Goal: Information Seeking & Learning: Find specific fact

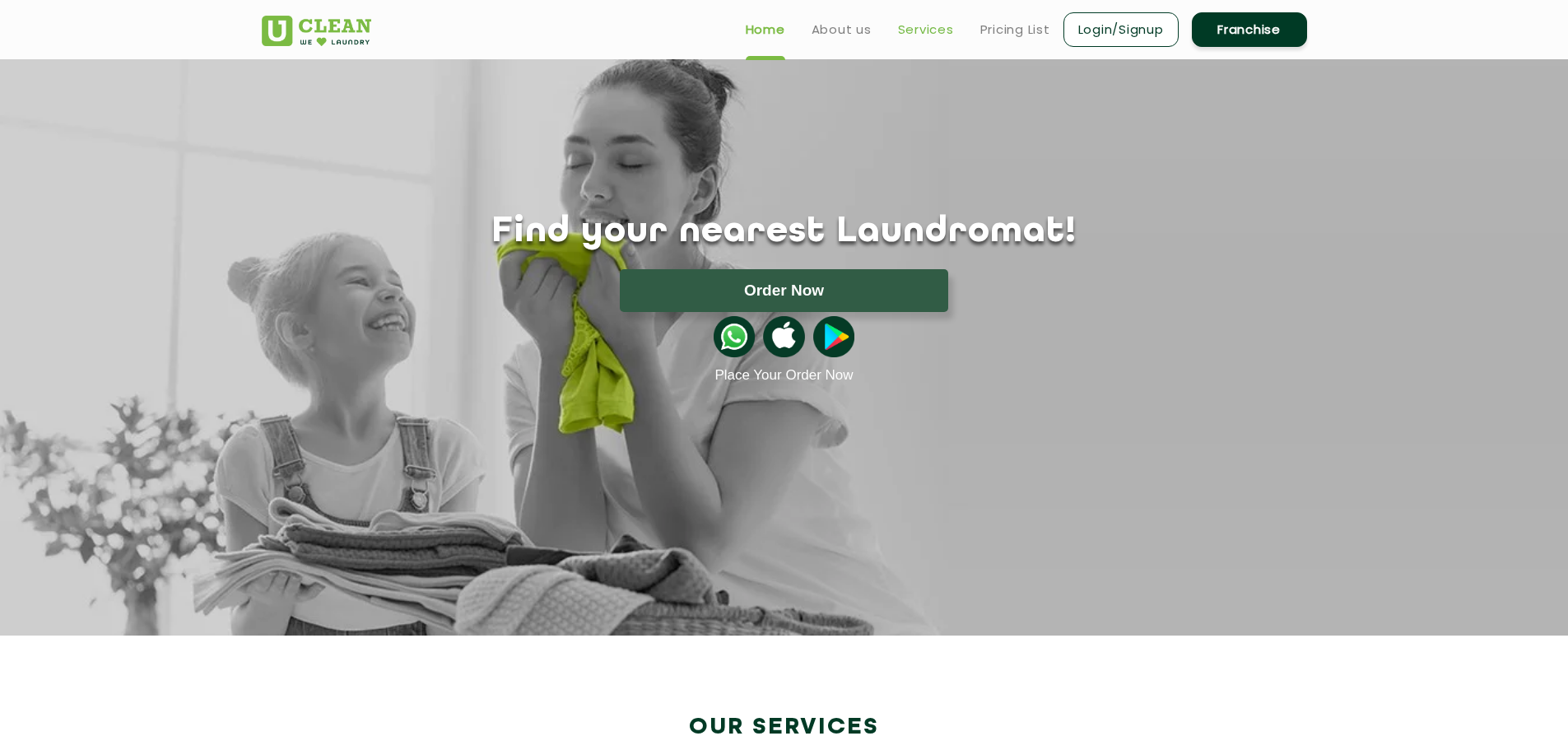
click at [931, 24] on link "Services" at bounding box center [925, 30] width 56 height 20
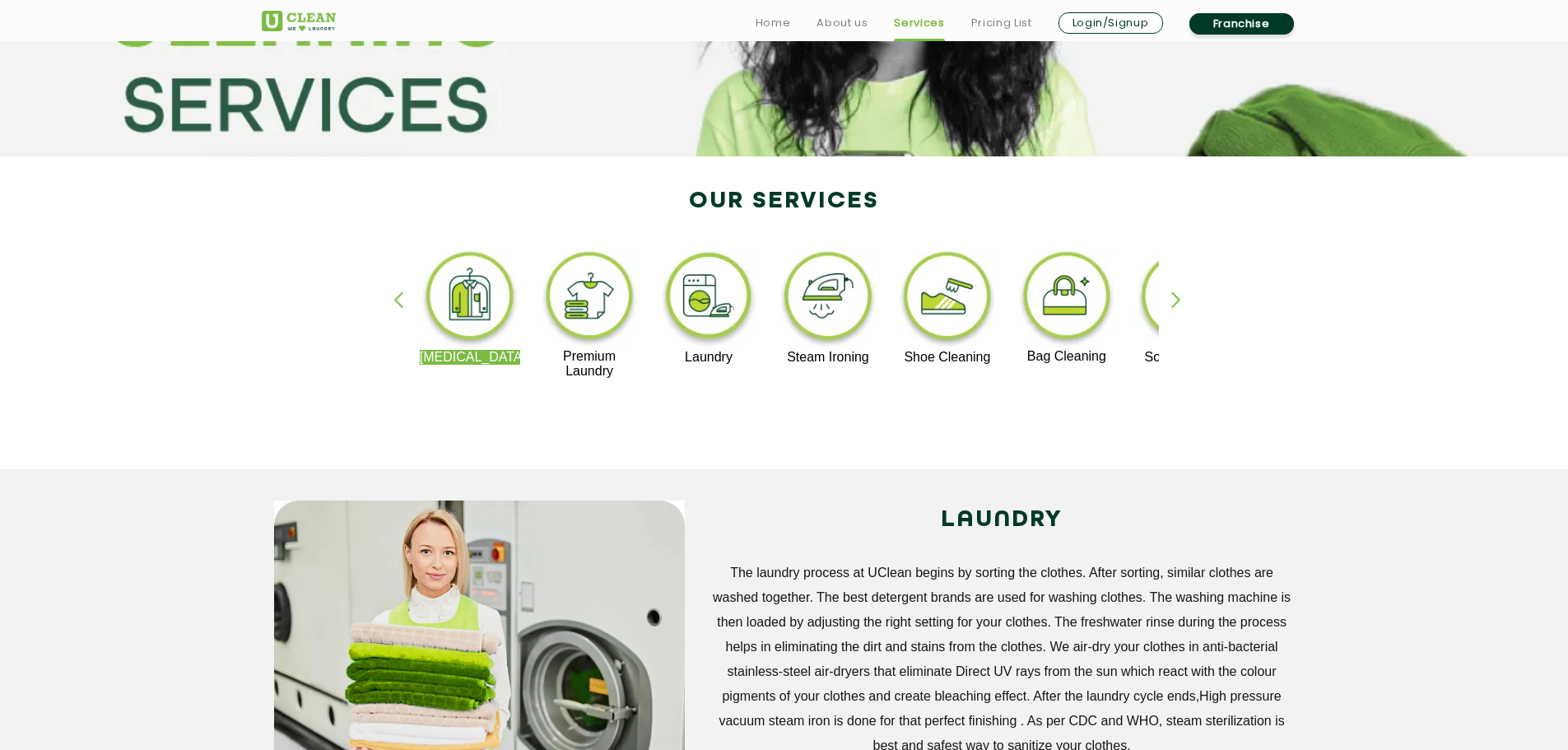
scroll to position [247, 0]
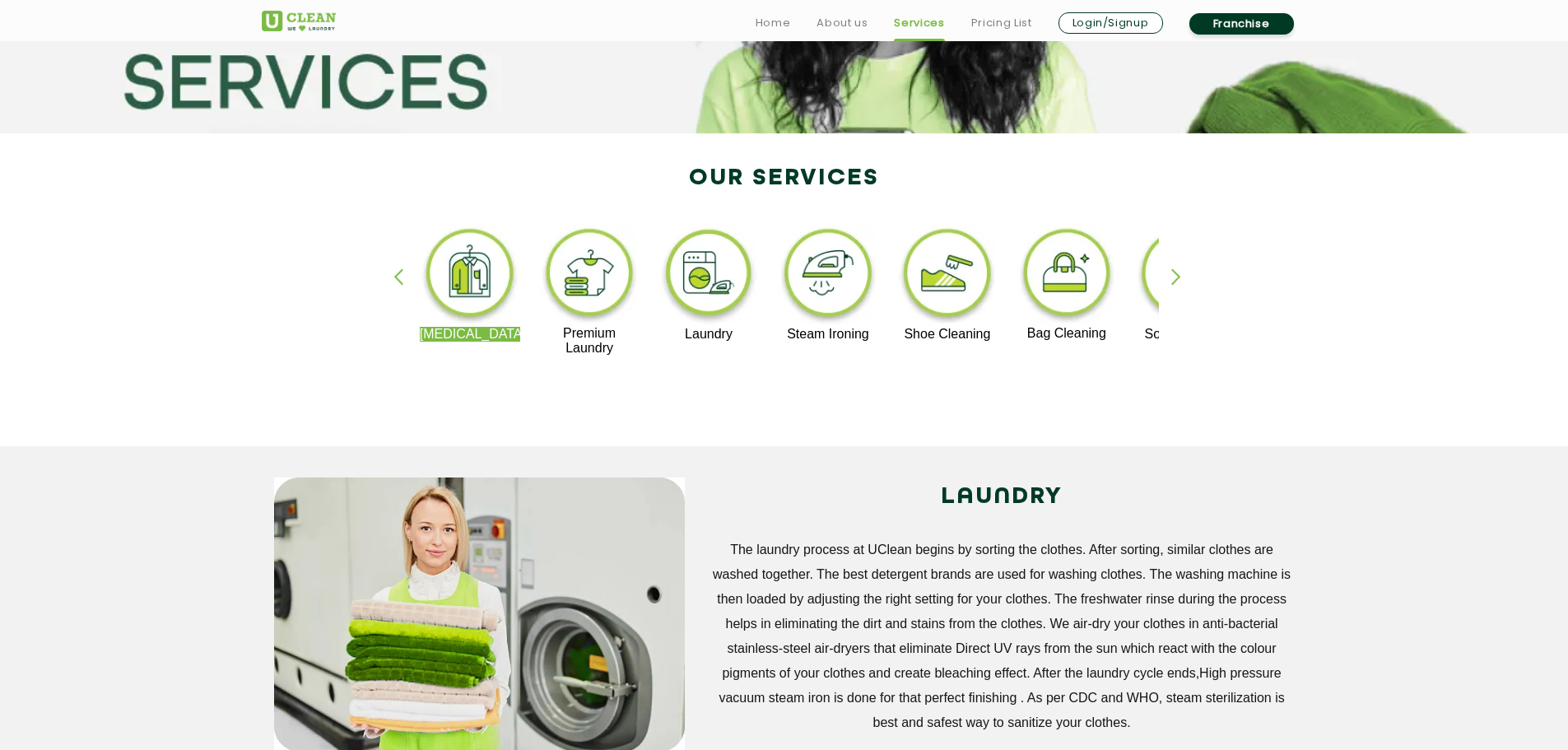
click at [725, 269] on img at bounding box center [709, 276] width 101 height 102
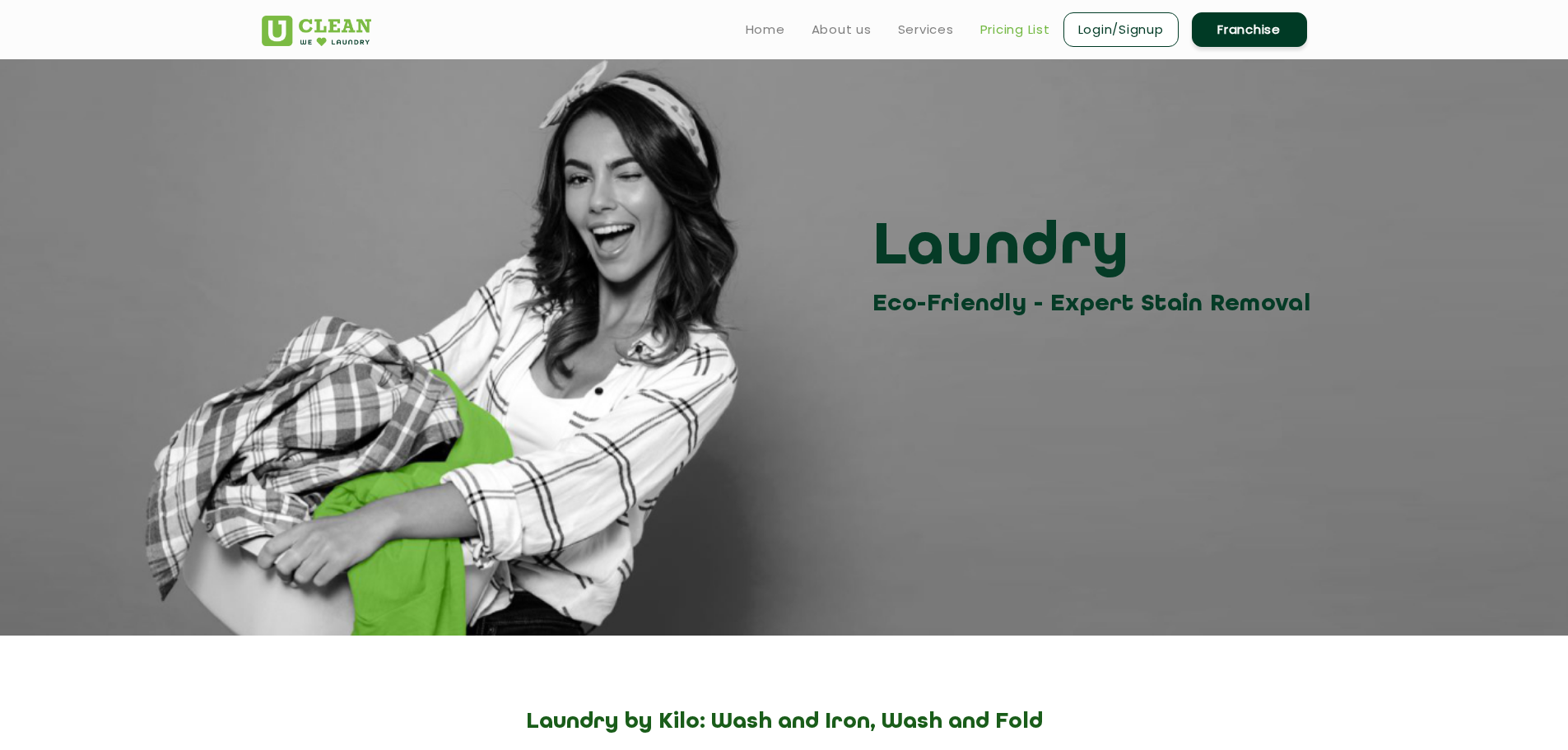
click at [998, 28] on link "Pricing List" at bounding box center [1015, 30] width 70 height 20
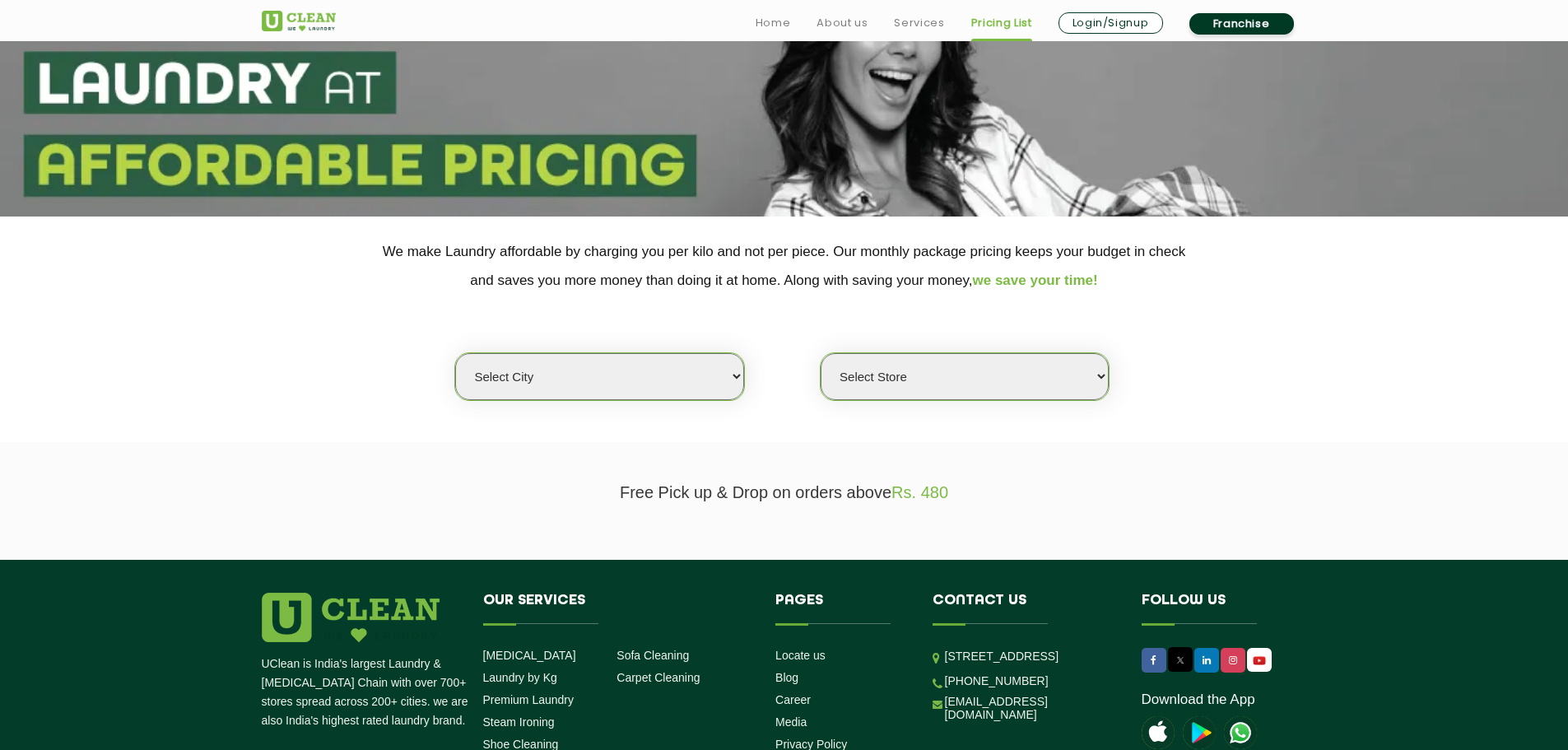
scroll to position [165, 0]
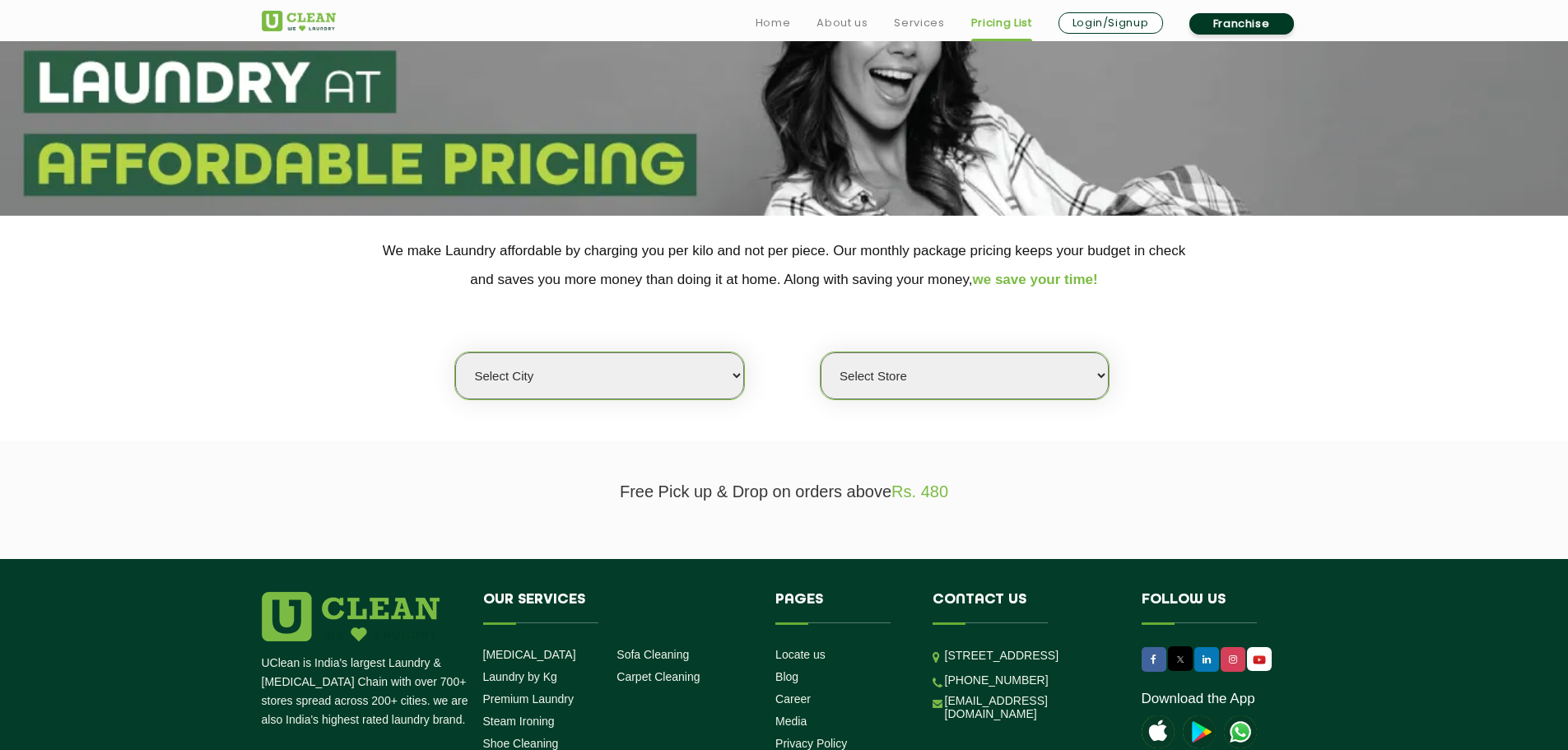
click at [605, 372] on select "Select city [GEOGRAPHIC_DATA] [GEOGRAPHIC_DATA] [GEOGRAPHIC_DATA] [GEOGRAPHIC_D…" at bounding box center [599, 376] width 288 height 47
select select "6"
click at [455, 352] on select "Select city [GEOGRAPHIC_DATA] [GEOGRAPHIC_DATA] [GEOGRAPHIC_DATA] [GEOGRAPHIC_D…" at bounding box center [599, 376] width 288 height 47
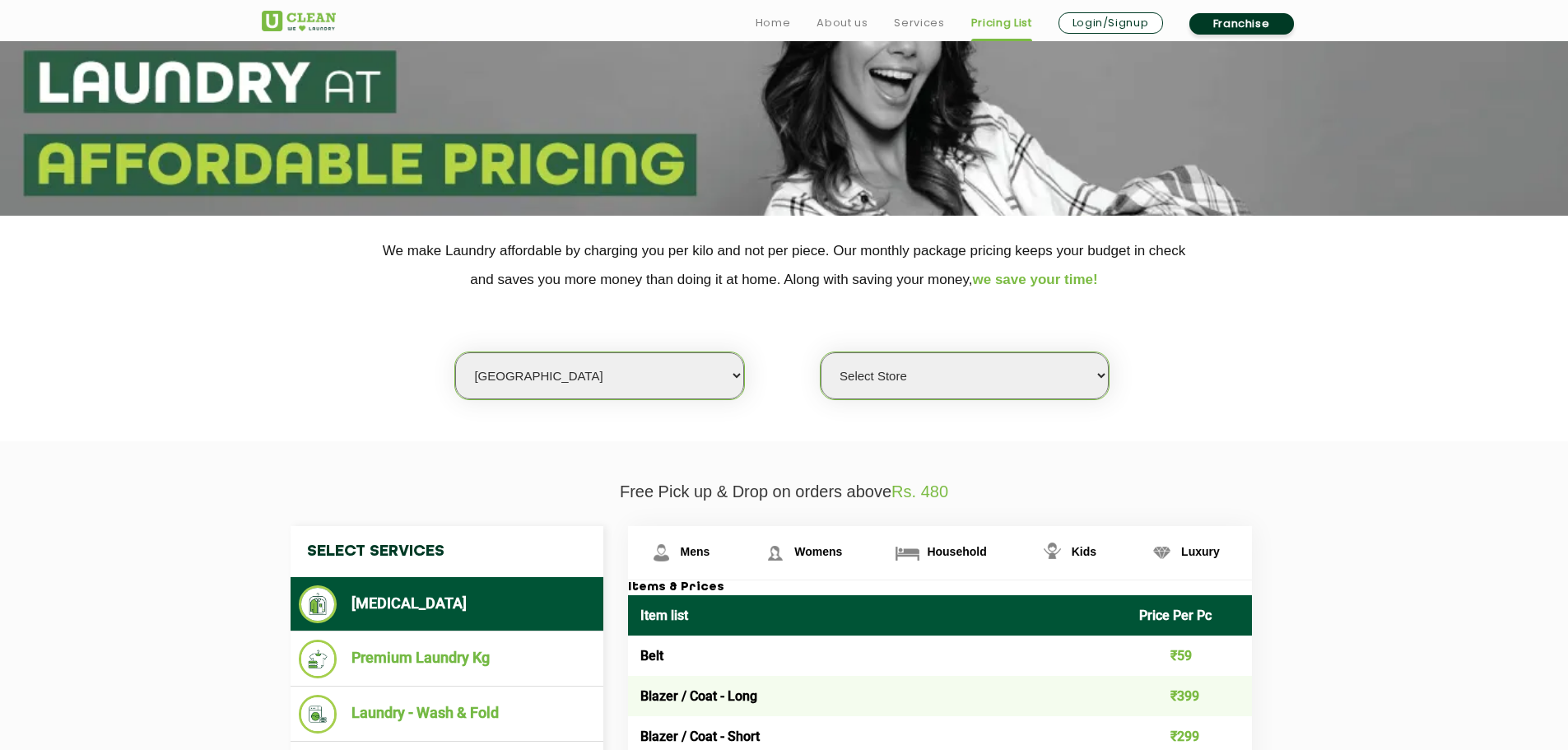
click at [900, 378] on select "Select Store [GEOGRAPHIC_DATA] [GEOGRAPHIC_DATA] UClean KR [GEOGRAPHIC_DATA] [G…" at bounding box center [964, 376] width 288 height 47
select select "326"
click at [821, 352] on select "Select Store [GEOGRAPHIC_DATA] [GEOGRAPHIC_DATA] UClean KR [GEOGRAPHIC_DATA] [G…" at bounding box center [964, 376] width 288 height 47
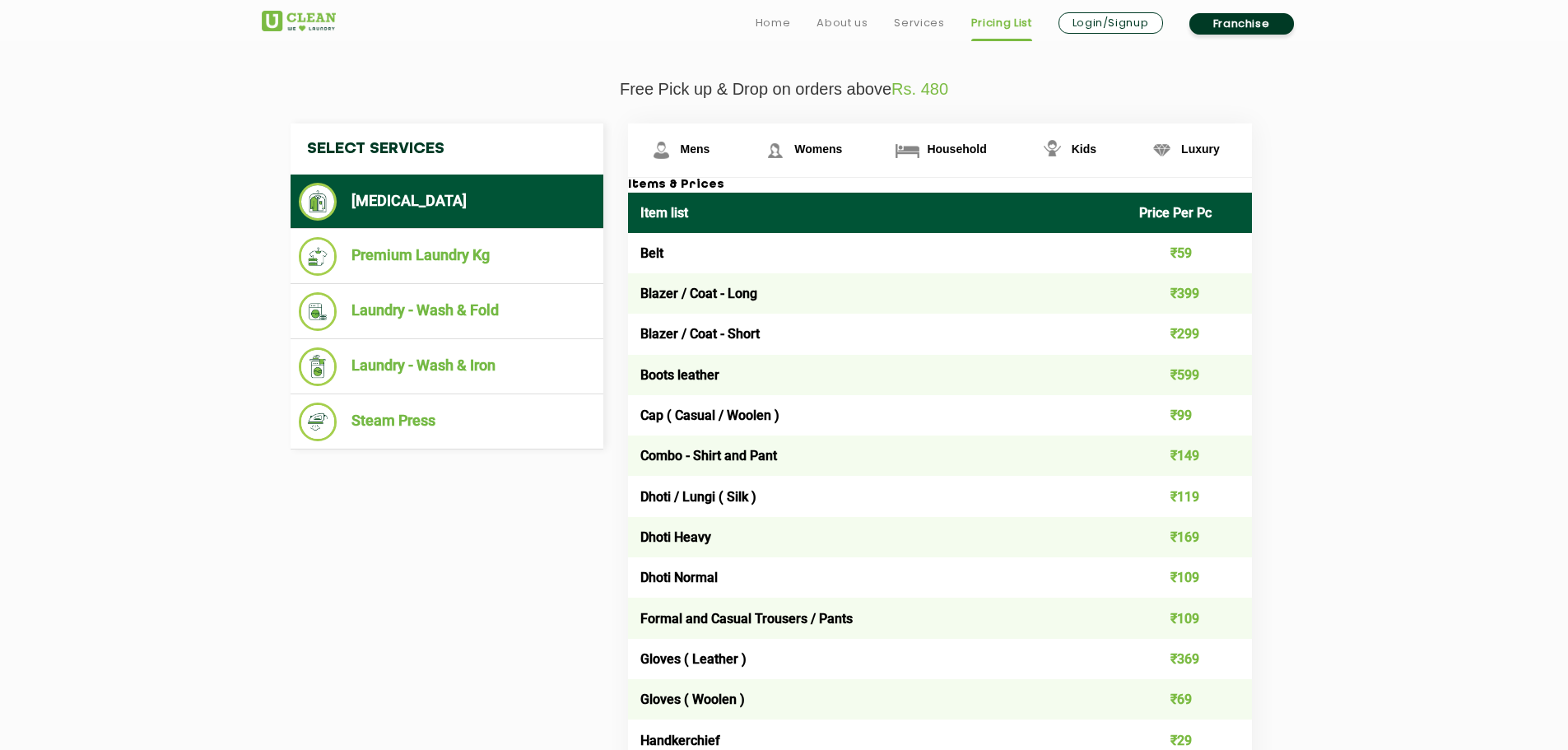
scroll to position [576, 0]
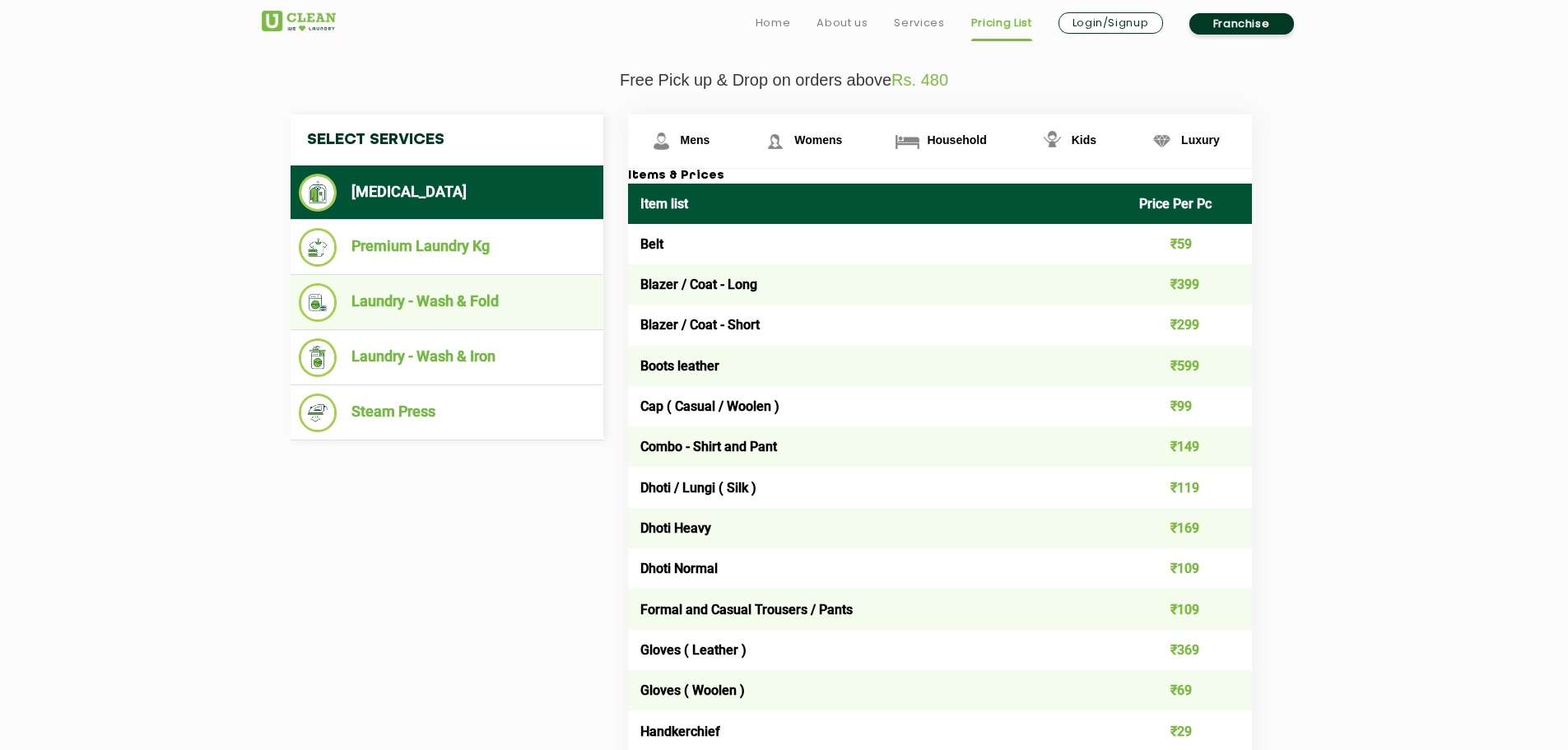
click at [409, 304] on li "Laundry - Wash & Fold" at bounding box center [447, 302] width 296 height 38
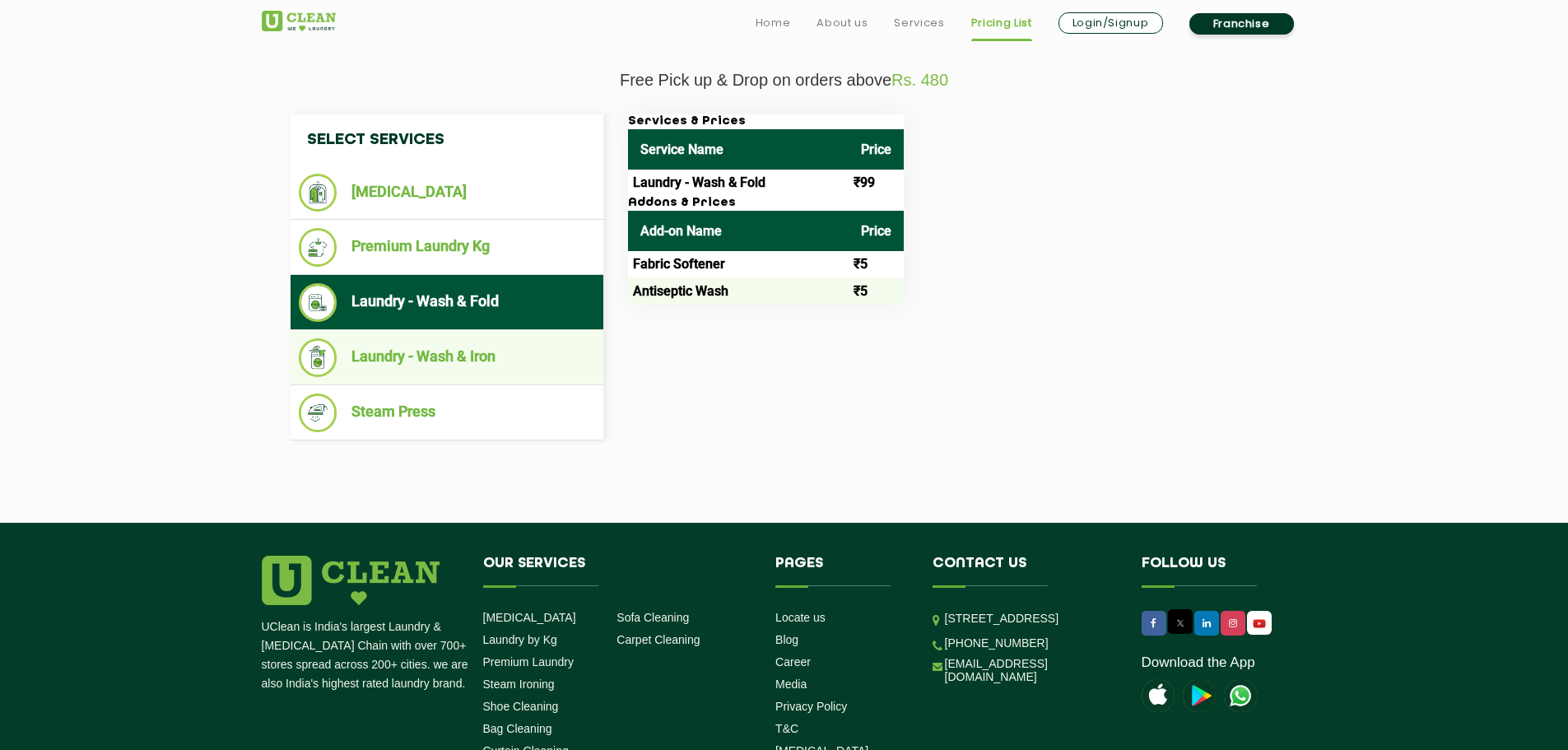
click at [502, 352] on li "Laundry - Wash & Iron" at bounding box center [447, 357] width 296 height 38
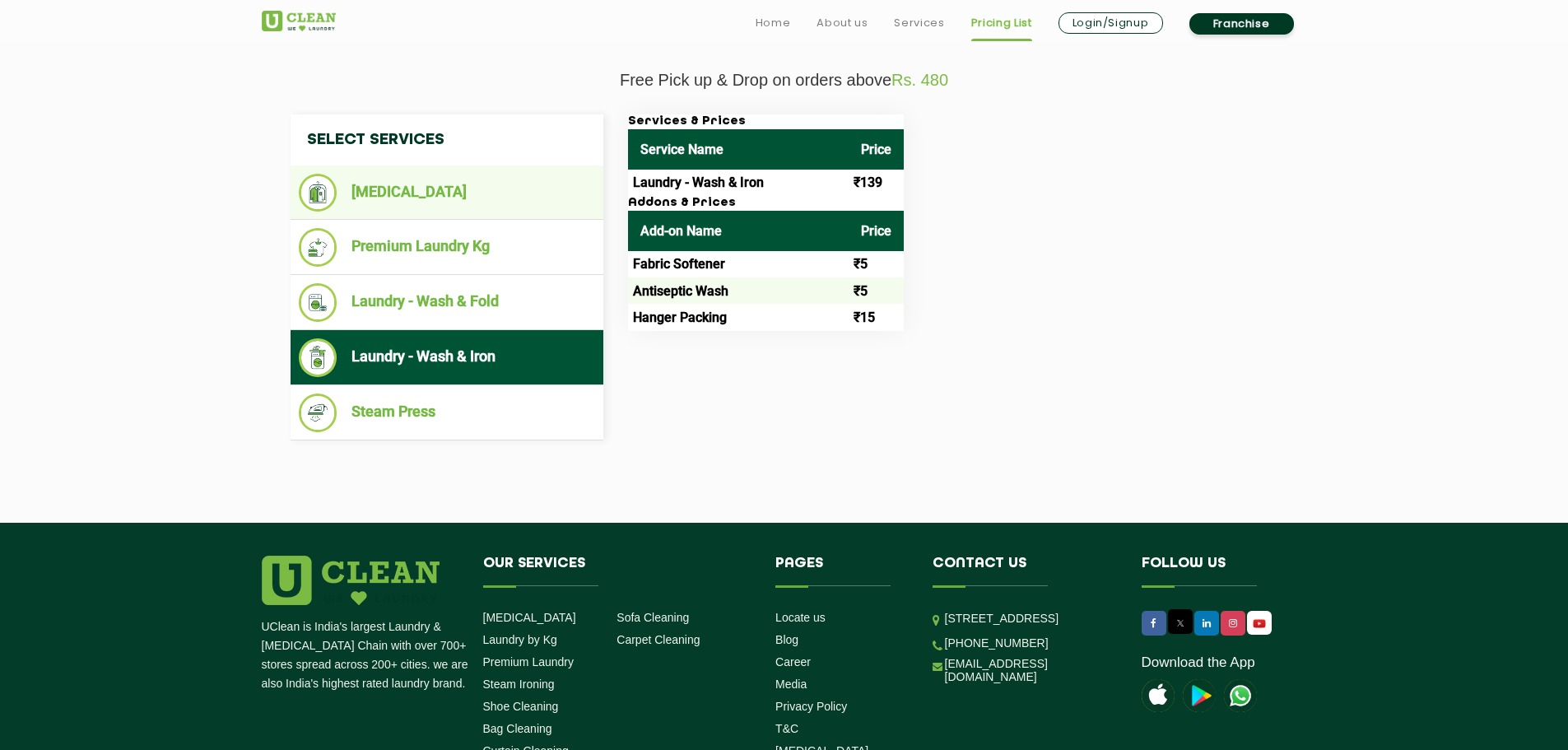
click at [382, 194] on li "[MEDICAL_DATA]" at bounding box center [447, 192] width 296 height 38
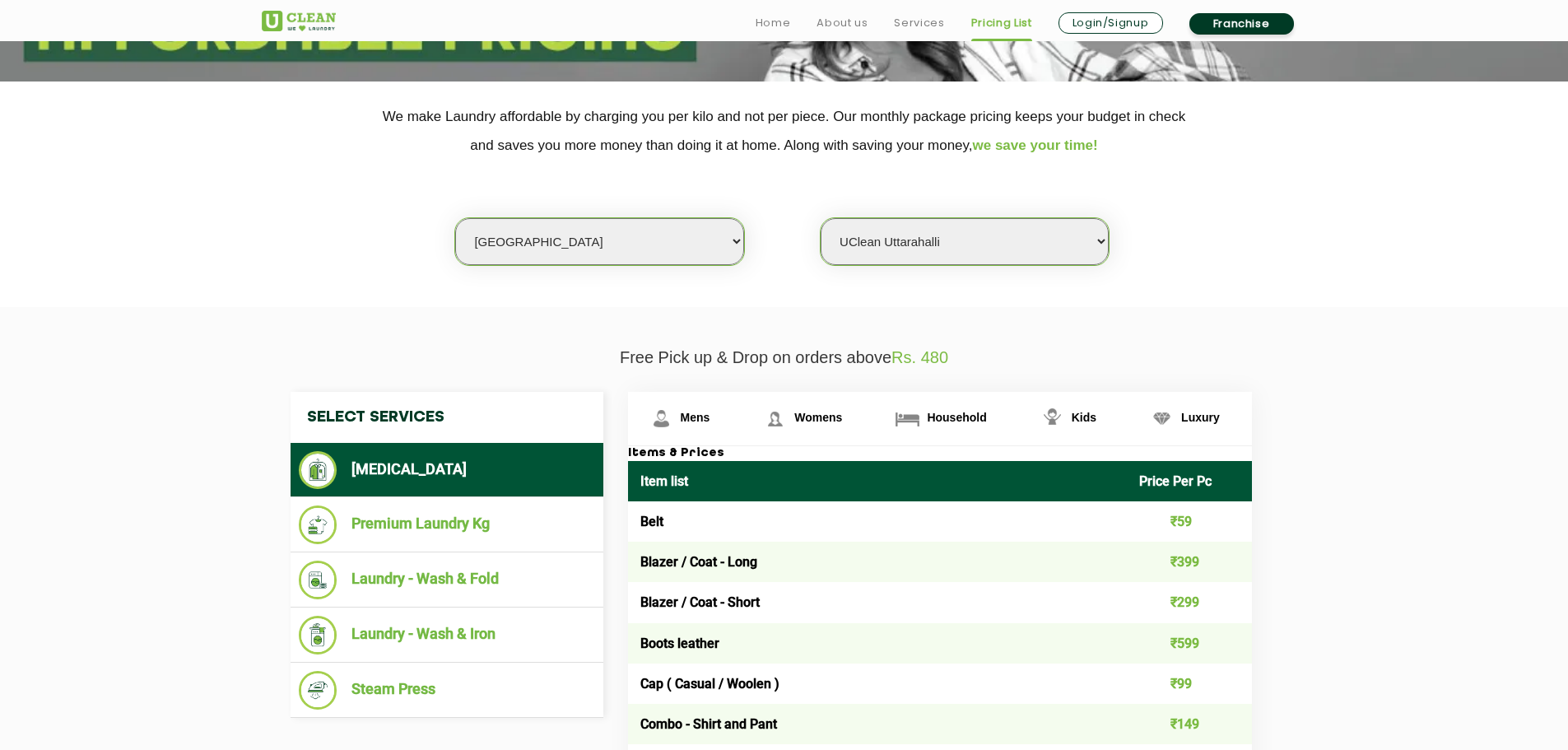
scroll to position [494, 0]
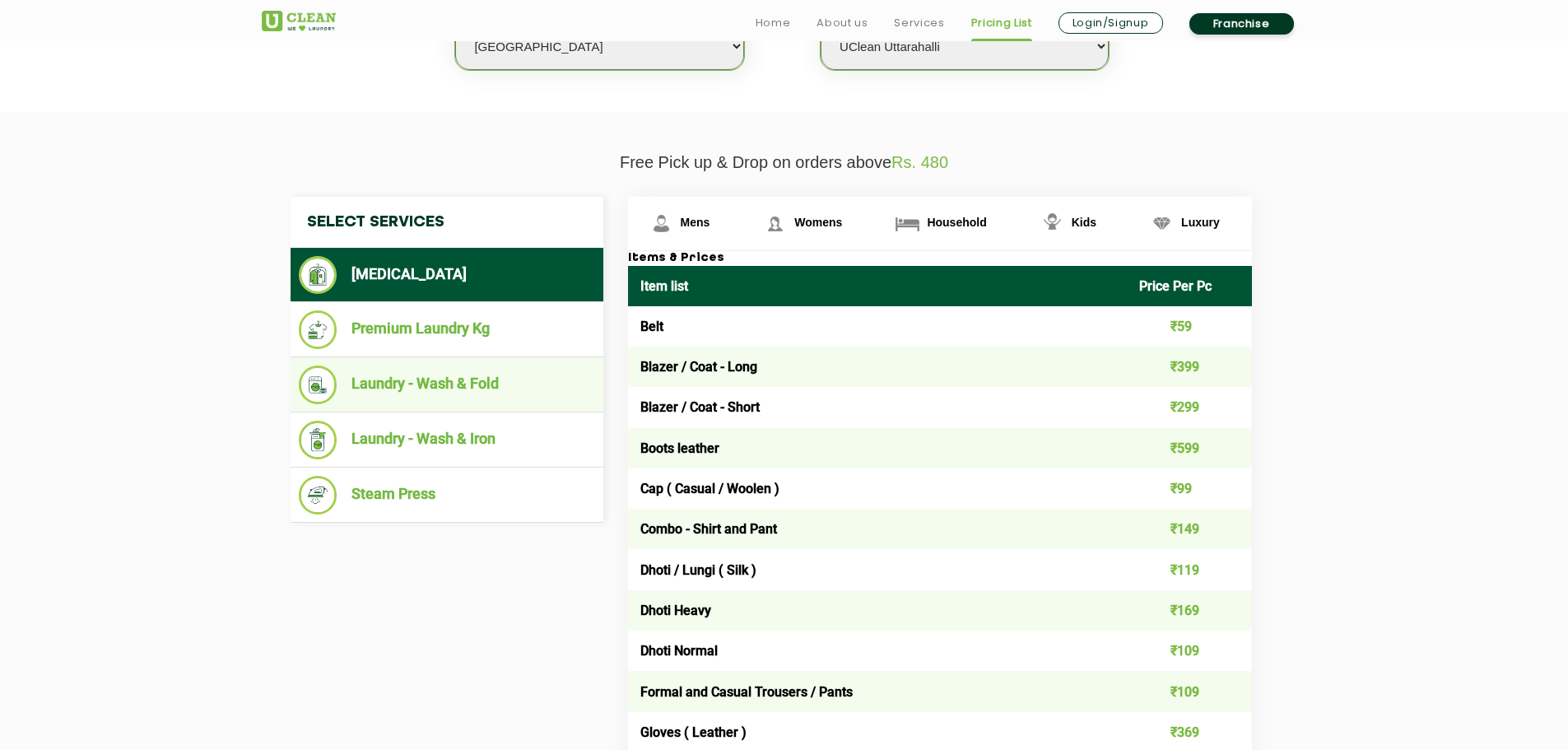
click at [445, 385] on li "Laundry - Wash & Fold" at bounding box center [447, 385] width 296 height 38
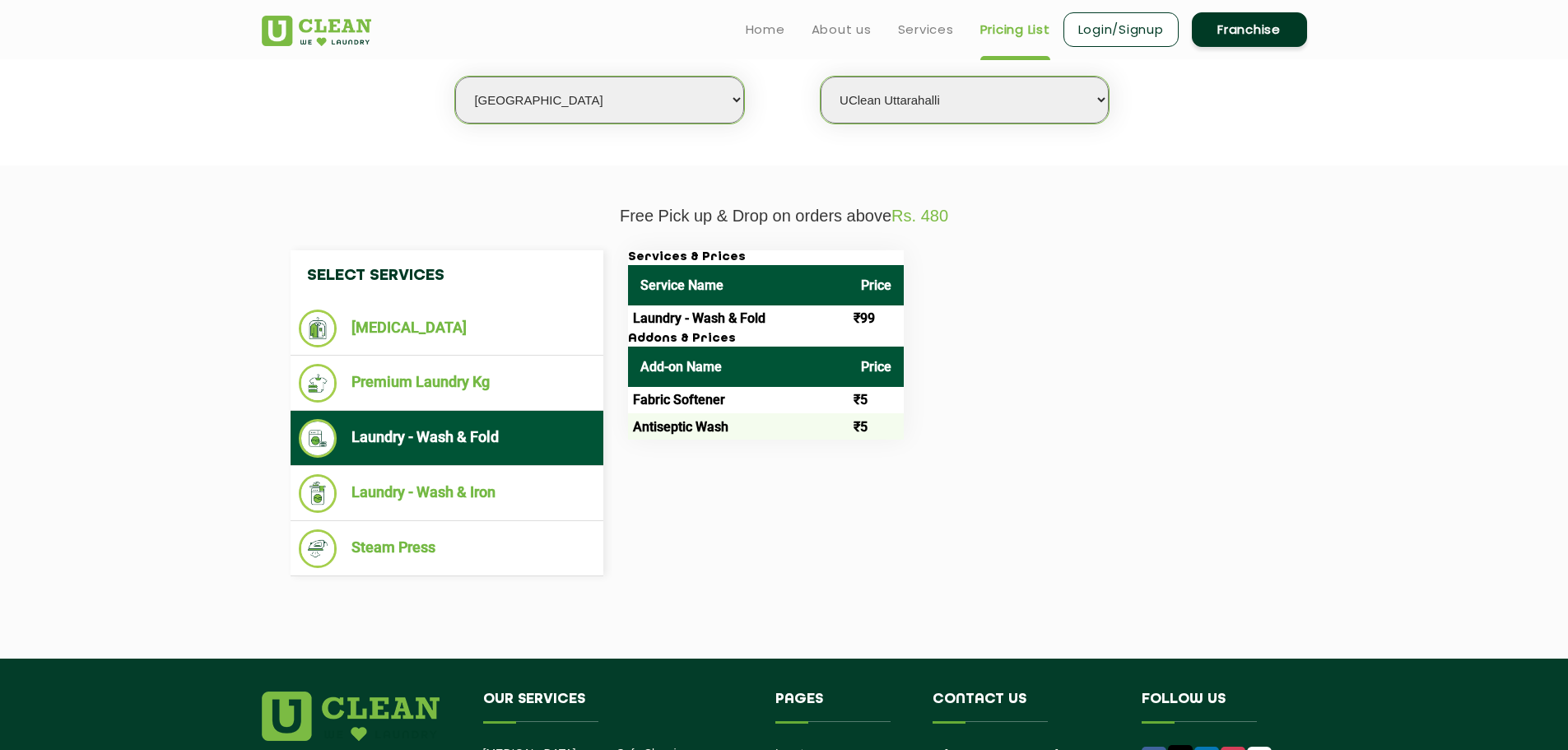
scroll to position [412, 0]
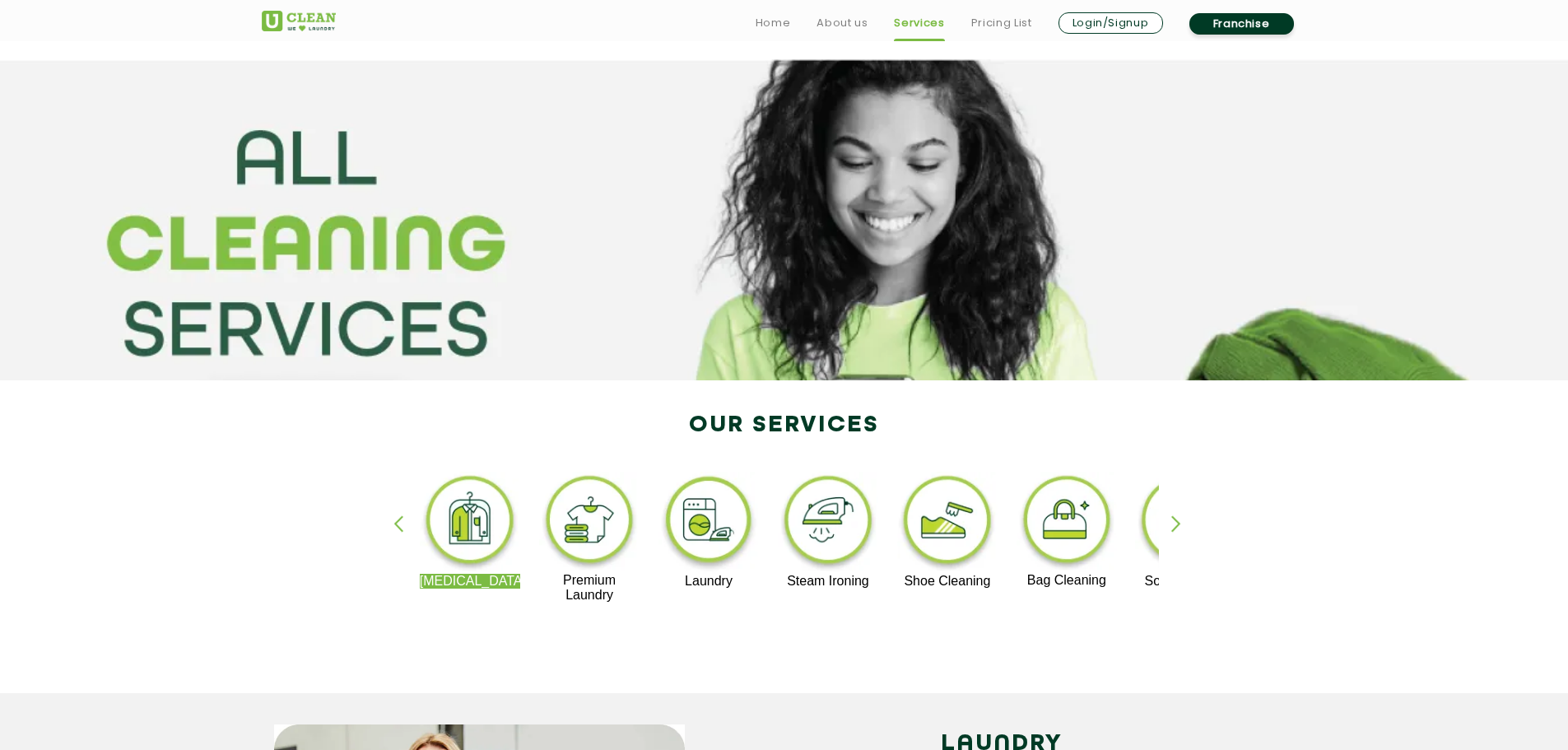
scroll to position [247, 0]
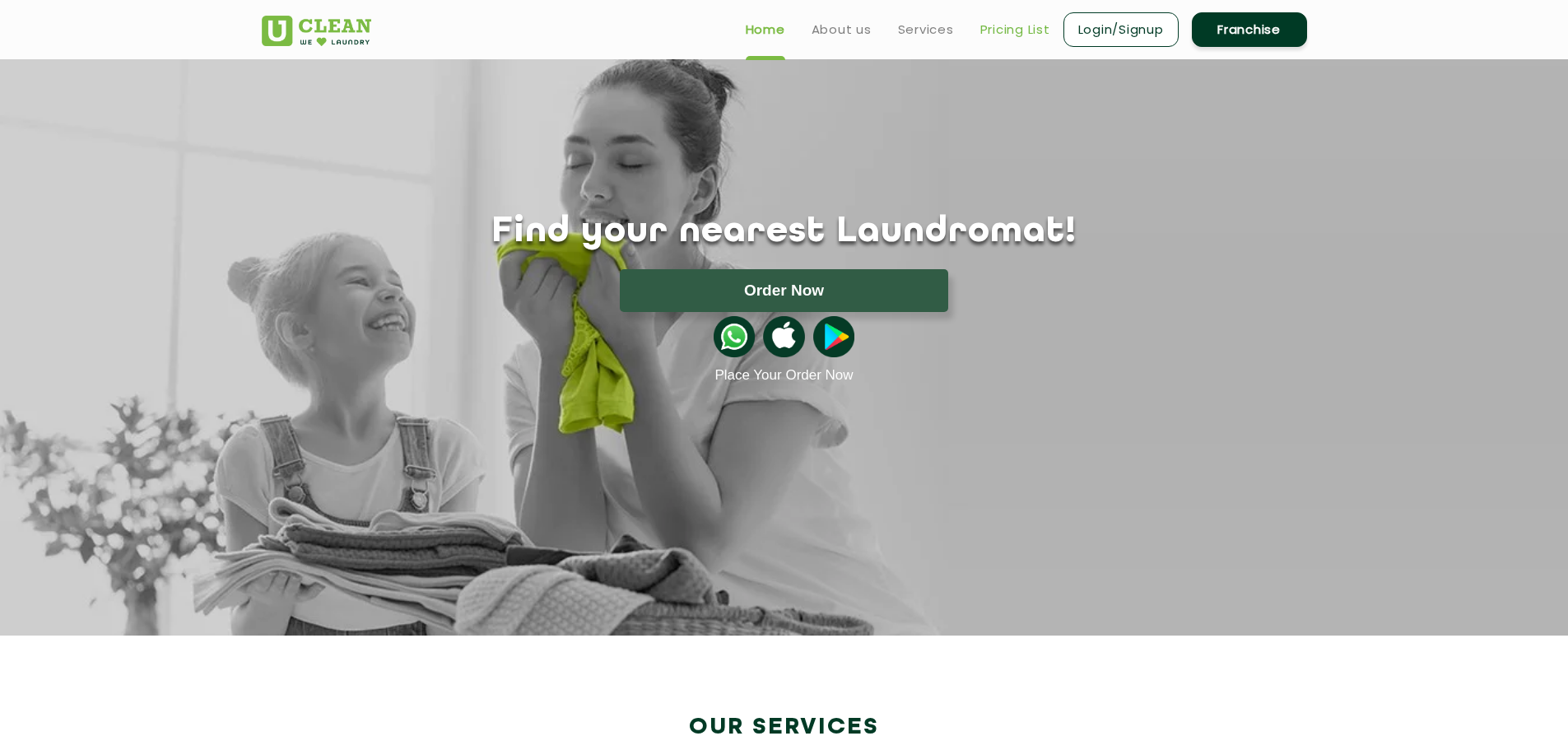
click at [982, 25] on link "Pricing List" at bounding box center [1015, 30] width 70 height 20
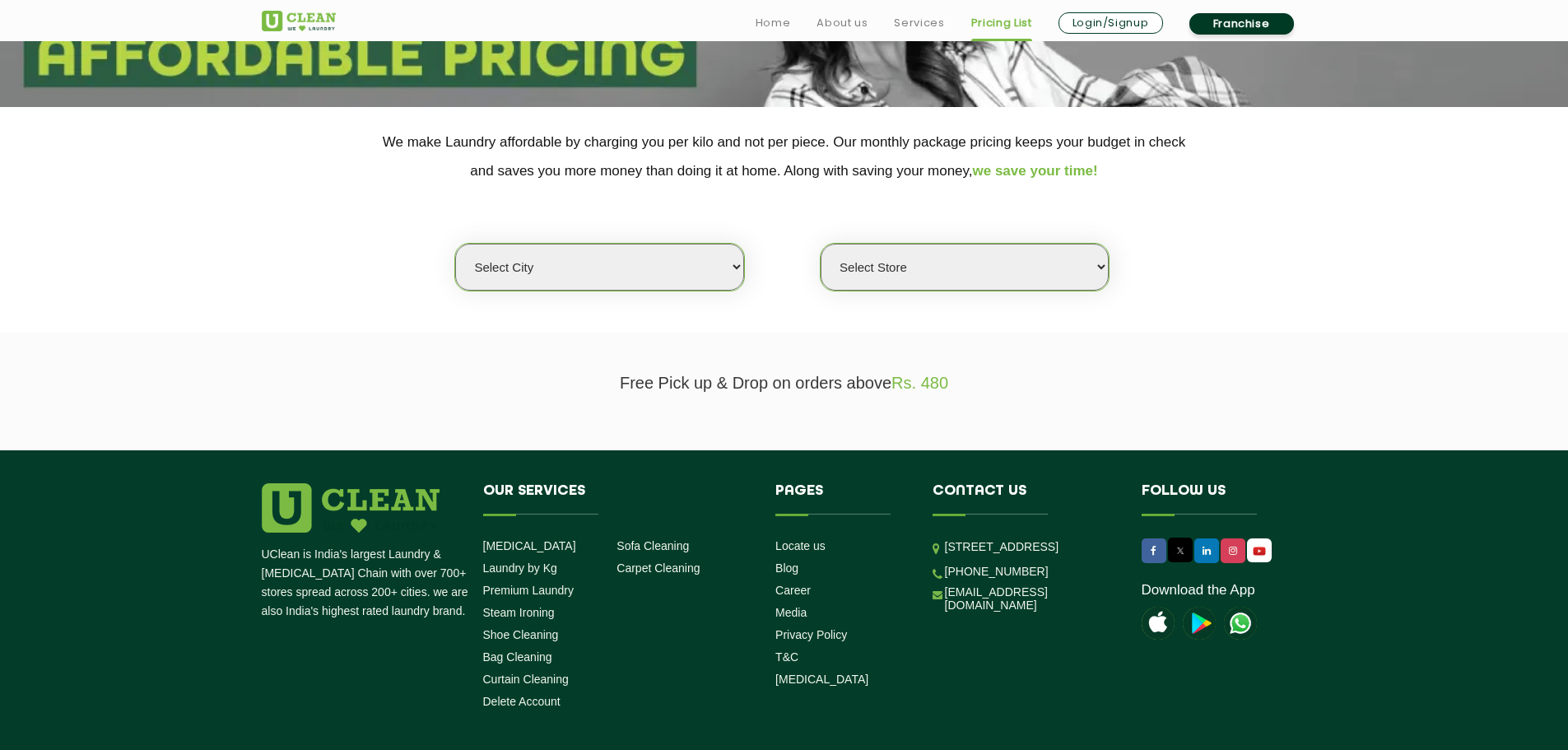
scroll to position [329, 0]
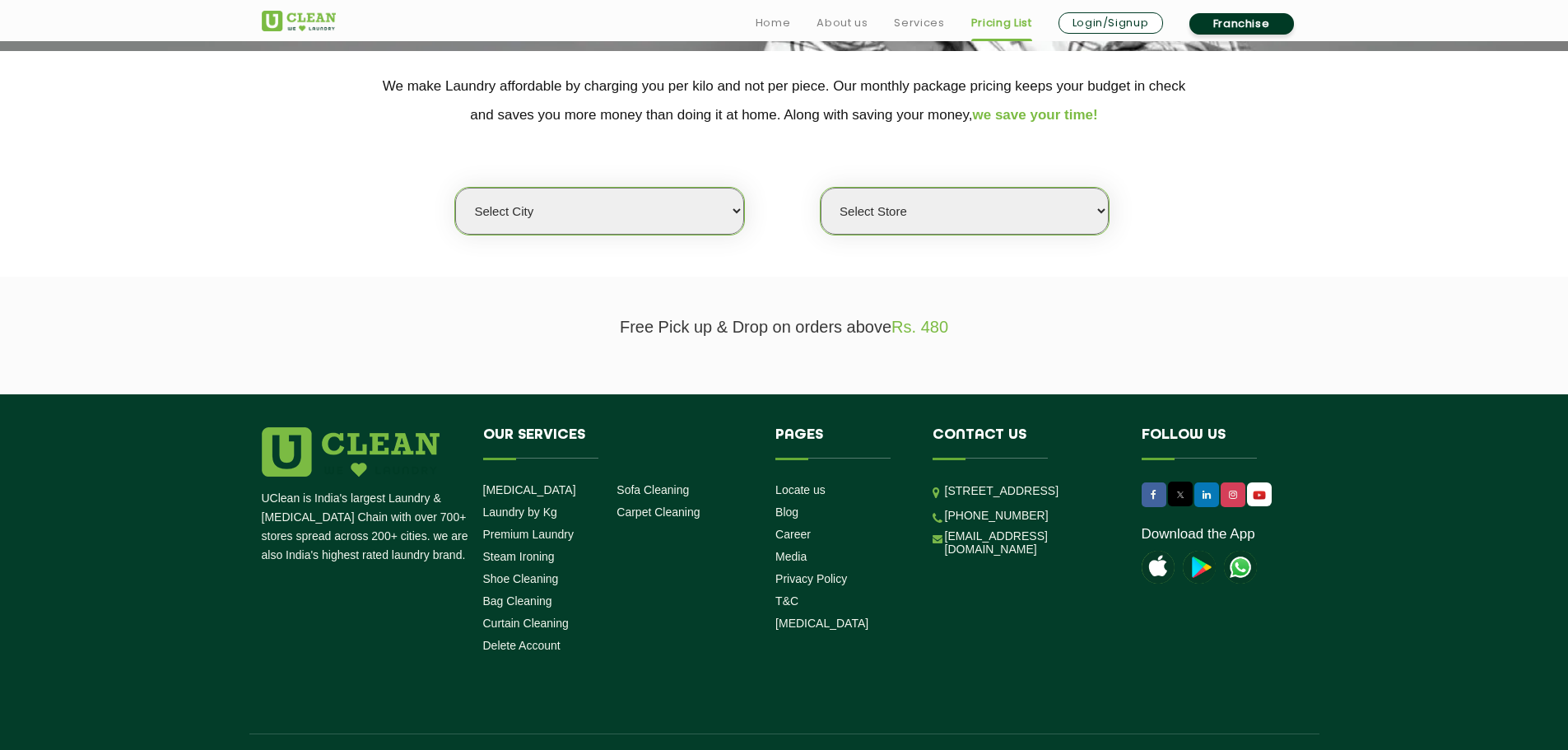
click at [539, 226] on select "Select city [GEOGRAPHIC_DATA] [GEOGRAPHIC_DATA] [GEOGRAPHIC_DATA] [GEOGRAPHIC_D…" at bounding box center [599, 211] width 288 height 47
select select "6"
click at [455, 188] on select "Select city [GEOGRAPHIC_DATA] [GEOGRAPHIC_DATA] [GEOGRAPHIC_DATA] [GEOGRAPHIC_D…" at bounding box center [599, 211] width 288 height 47
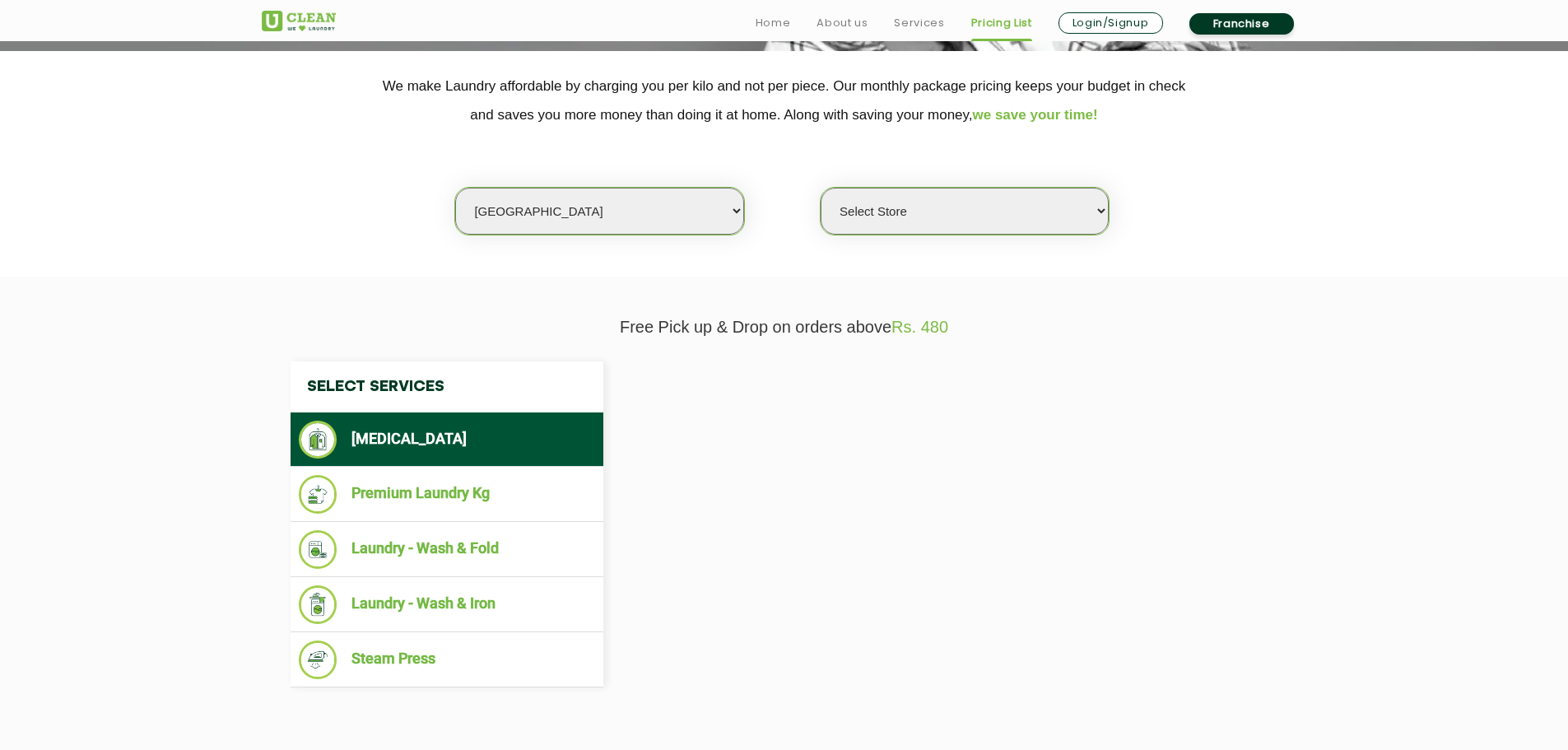
click at [1016, 224] on select "Select Store" at bounding box center [964, 211] width 288 height 47
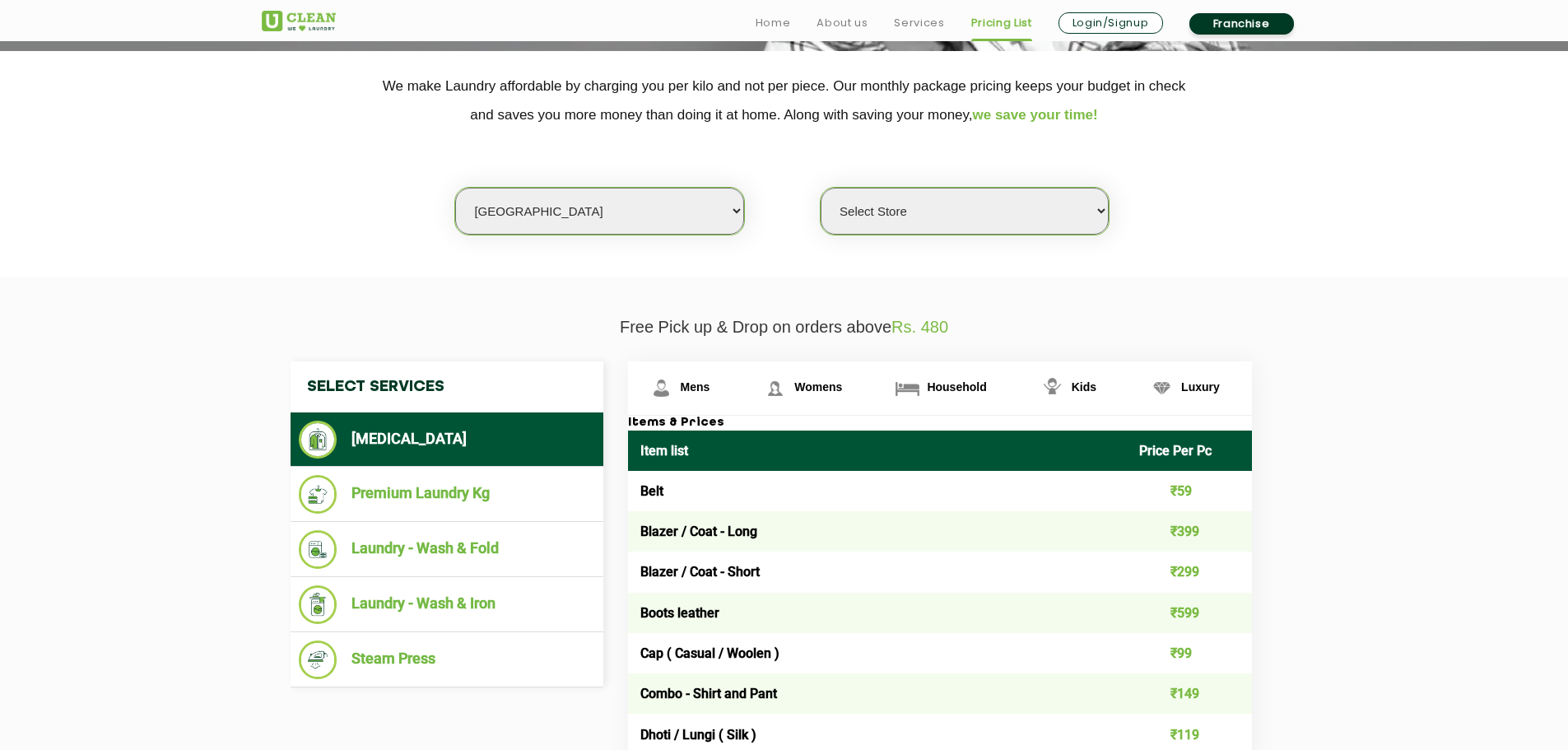
select select "326"
click at [821, 188] on select "Select Store [GEOGRAPHIC_DATA] [GEOGRAPHIC_DATA] UClean KR [GEOGRAPHIC_DATA] [G…" at bounding box center [964, 211] width 288 height 47
click at [385, 545] on li "Laundry - Wash & Fold" at bounding box center [447, 550] width 296 height 38
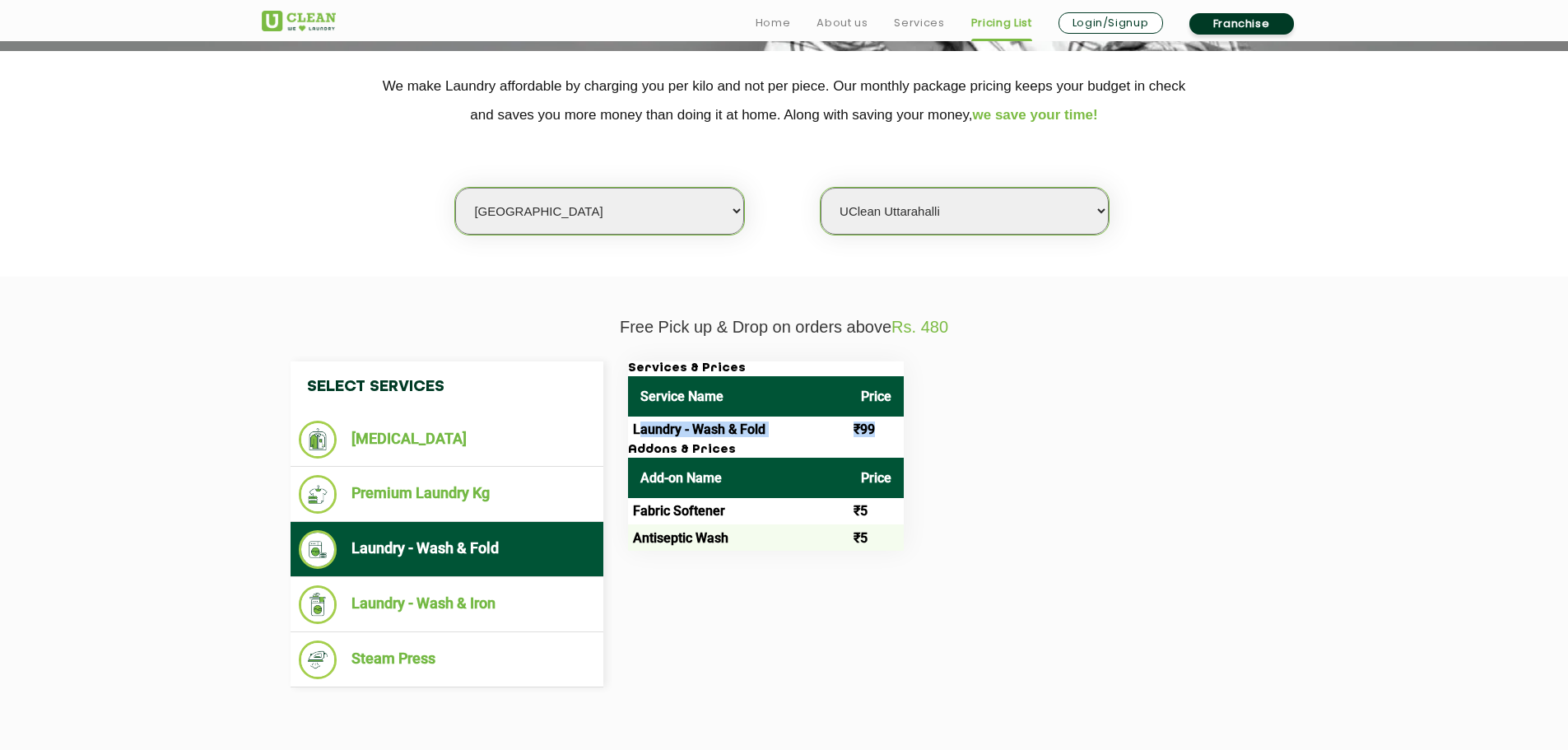
drag, startPoint x: 641, startPoint y: 429, endPoint x: 925, endPoint y: 432, distance: 284.0
click at [923, 432] on div "Services & Prices Service Name Price Laundry - Wash & Fold ₹99 Addons & Prices …" at bounding box center [953, 456] width 675 height 190
click at [1044, 425] on div "Services & Prices Service Name Price Laundry - Wash & Fold ₹99 Addons & Prices …" at bounding box center [953, 456] width 675 height 190
